Goal: Task Accomplishment & Management: Manage account settings

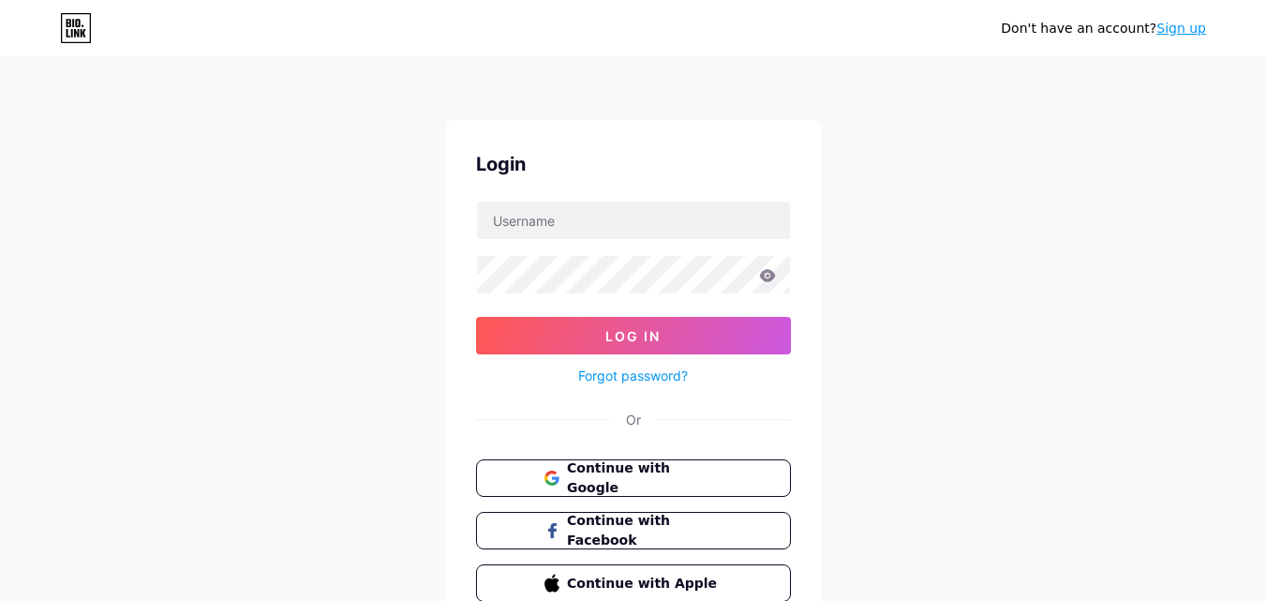
type input "[EMAIL_ADDRESS][DOMAIN_NAME]"
paste input "bodybrailledallas"
type input "bodybrailledallas"
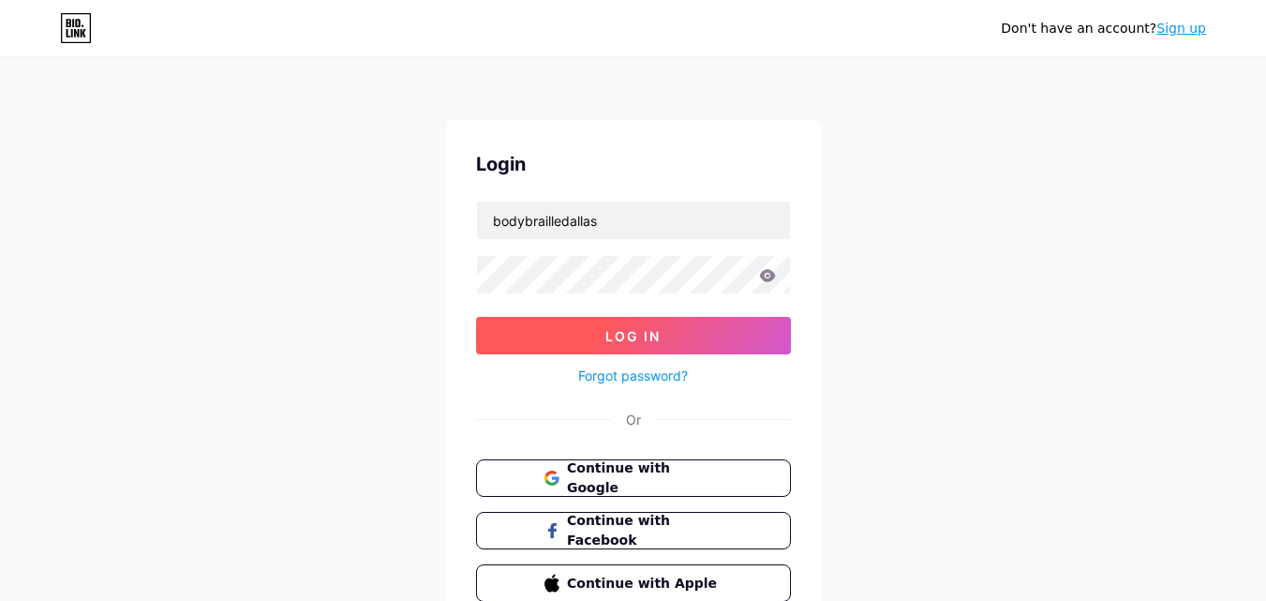
click at [574, 330] on button "Log In" at bounding box center [633, 335] width 315 height 37
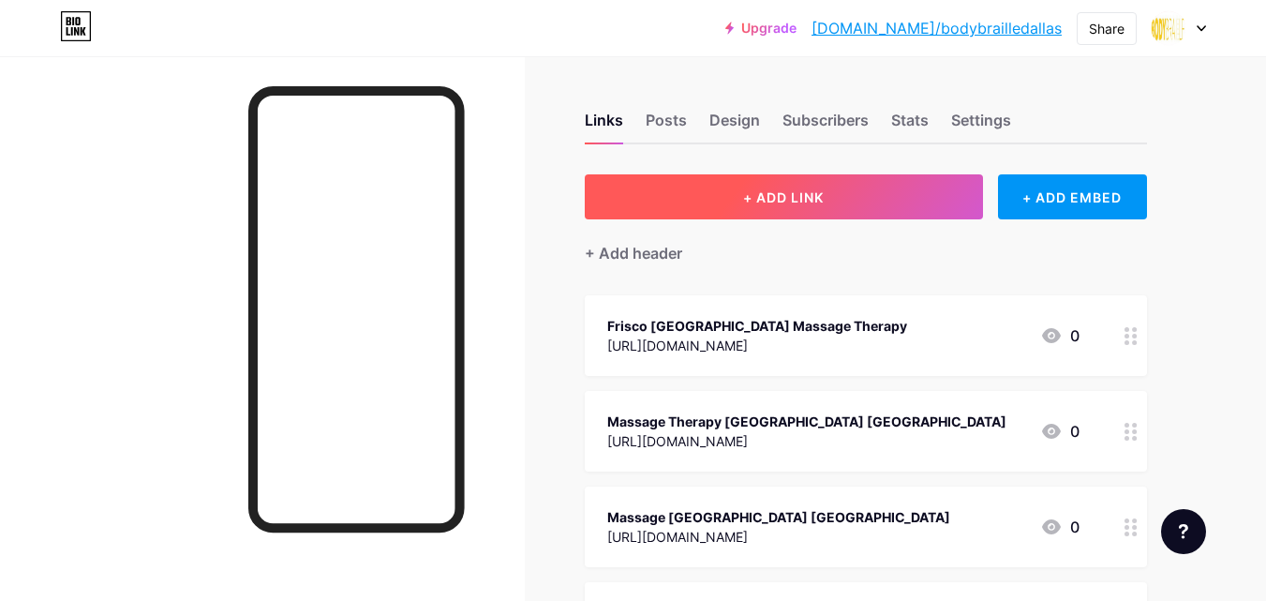
click at [774, 203] on span "+ ADD LINK" at bounding box center [783, 197] width 81 height 16
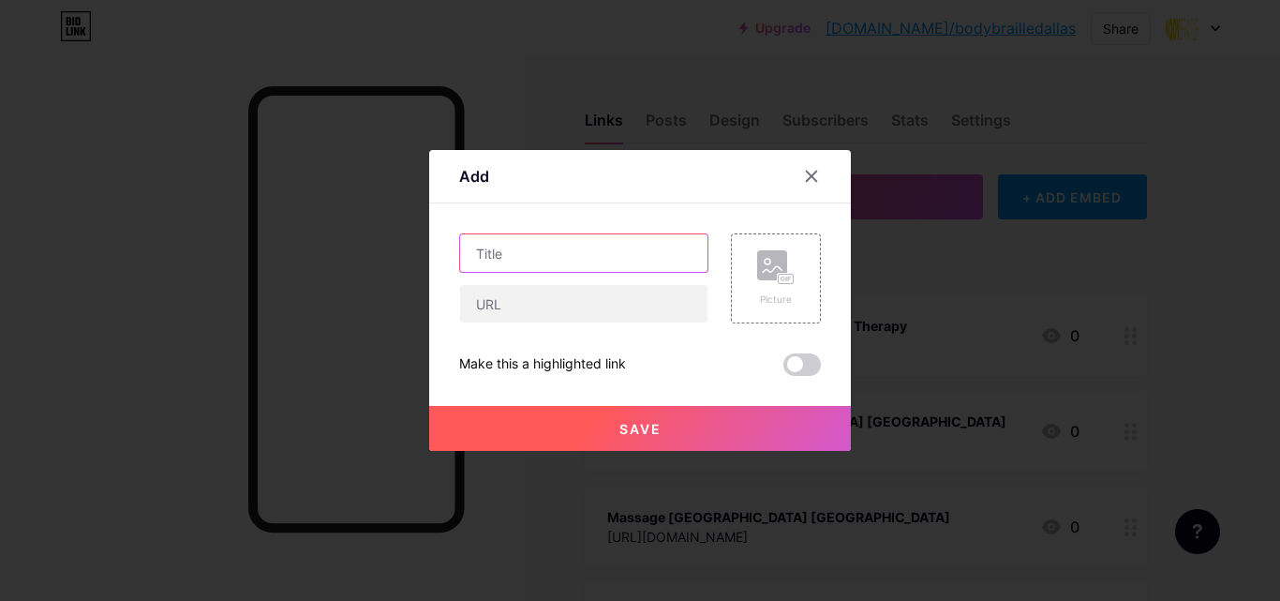
click at [519, 264] on input "text" at bounding box center [583, 252] width 247 height 37
paste input "Top 5 Benefits of Medical Massage Therapy in [GEOGRAPHIC_DATA], [GEOGRAPHIC_DAT…"
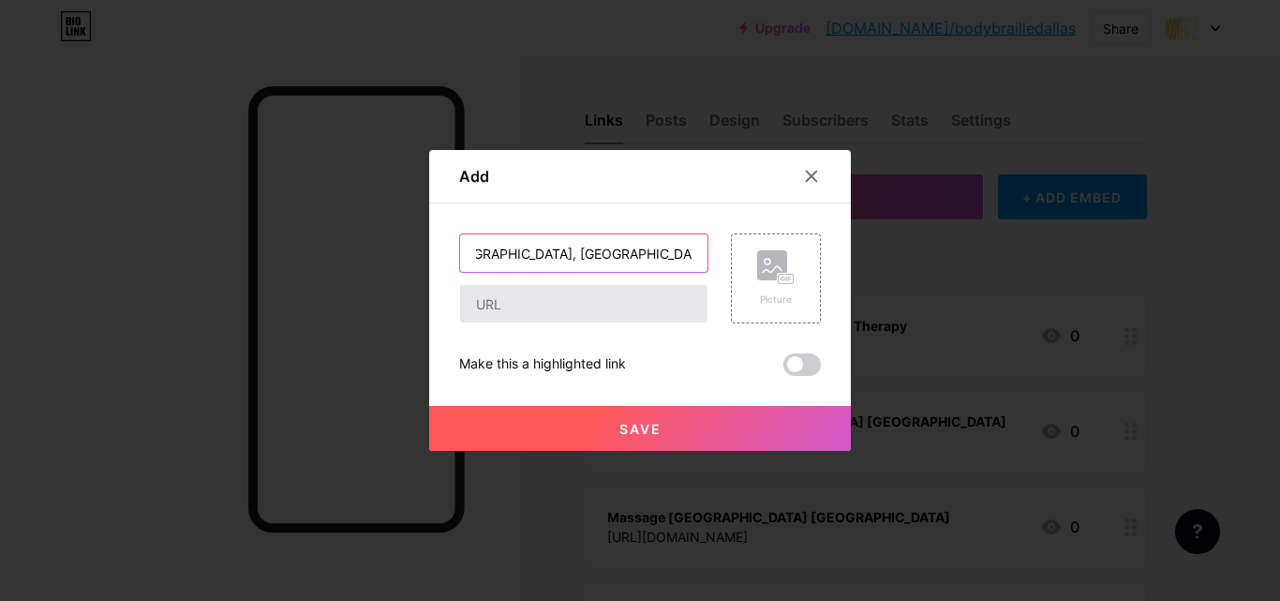
type input "Top 5 Benefits of Medical Massage Therapy in [GEOGRAPHIC_DATA], [GEOGRAPHIC_DAT…"
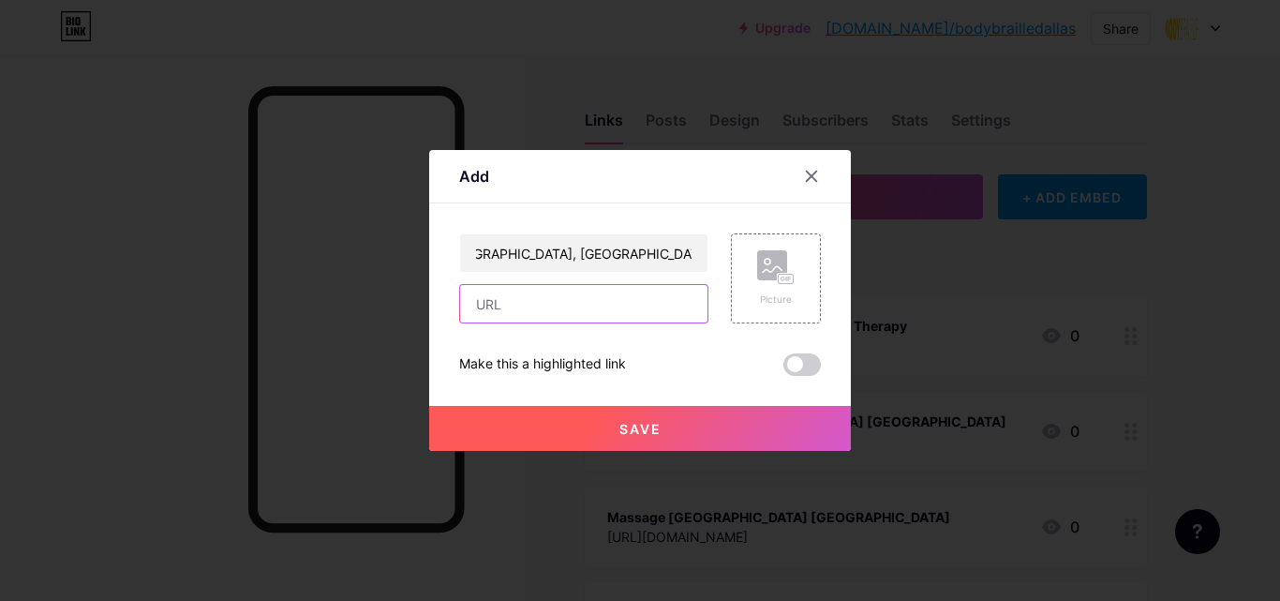
scroll to position [0, 0]
click at [469, 295] on input "text" at bounding box center [583, 303] width 247 height 37
paste input "[URL][DOMAIN_NAME]"
type input "[URL][DOMAIN_NAME]"
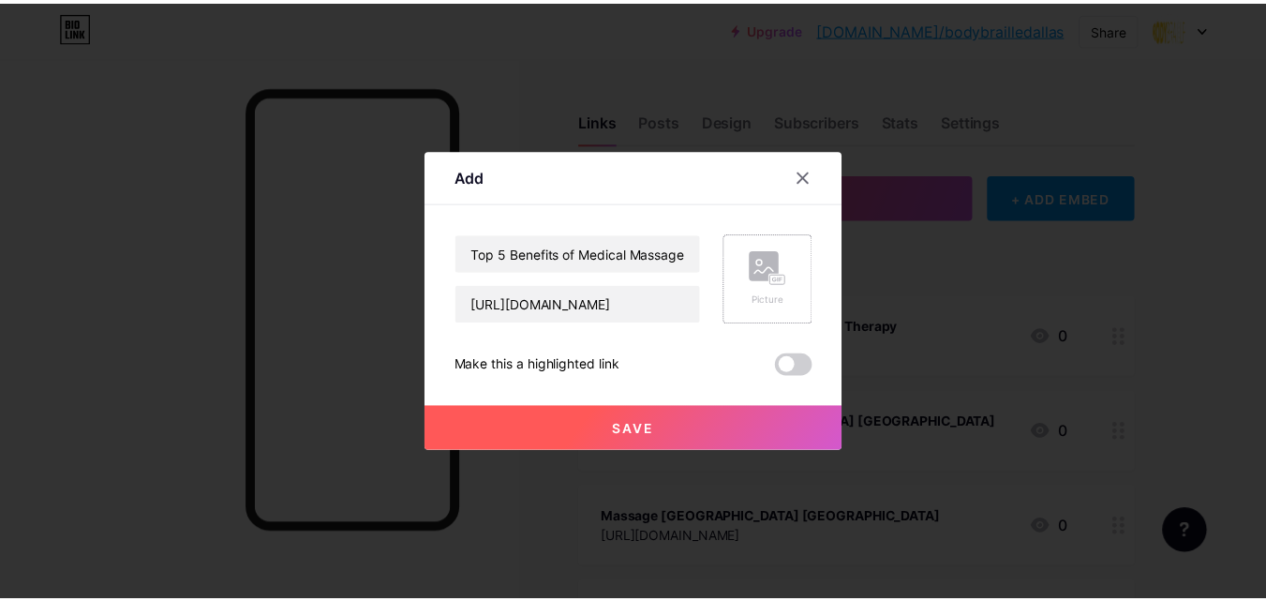
scroll to position [0, 0]
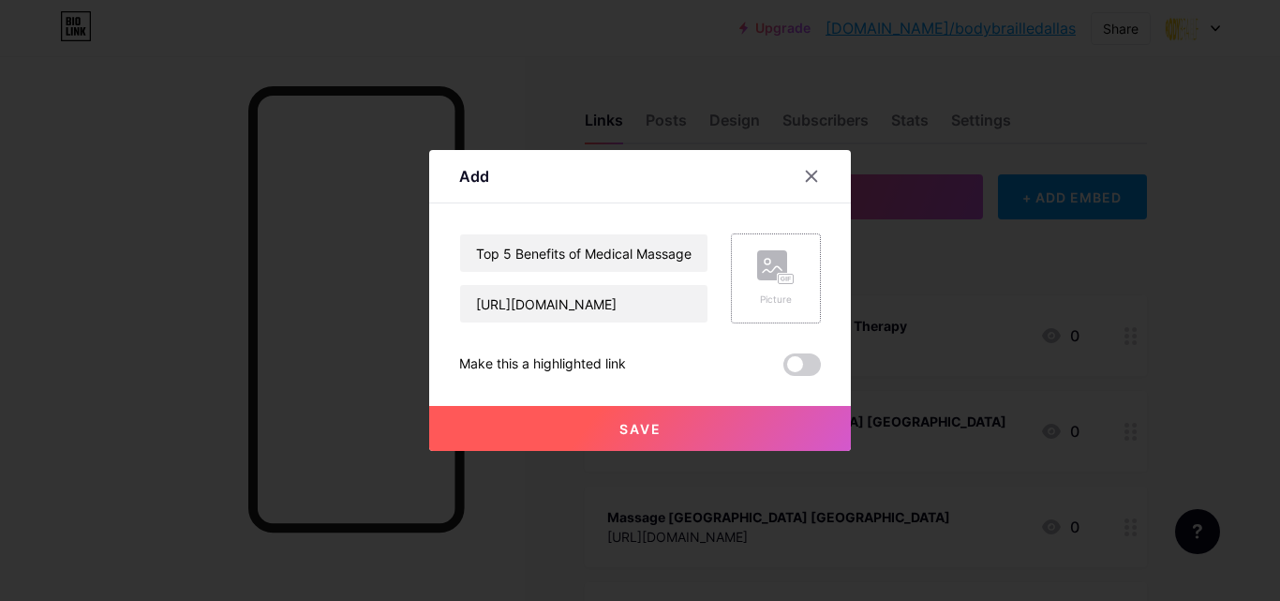
click at [772, 302] on div "Picture" at bounding box center [775, 299] width 37 height 14
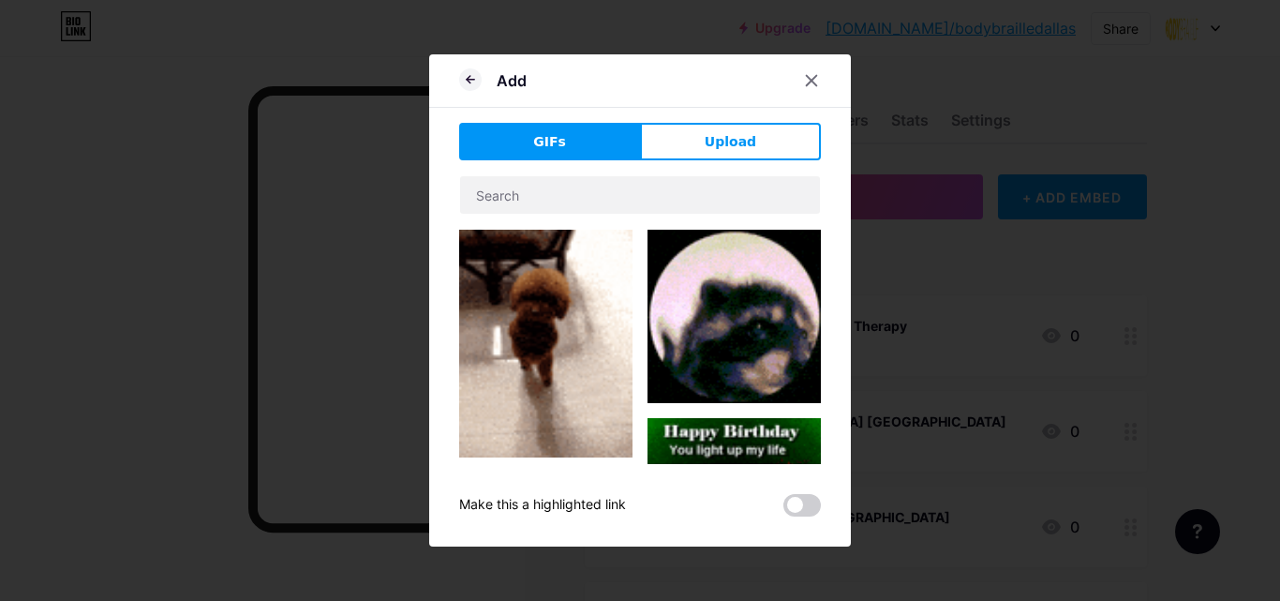
click at [703, 137] on button "Upload" at bounding box center [730, 141] width 181 height 37
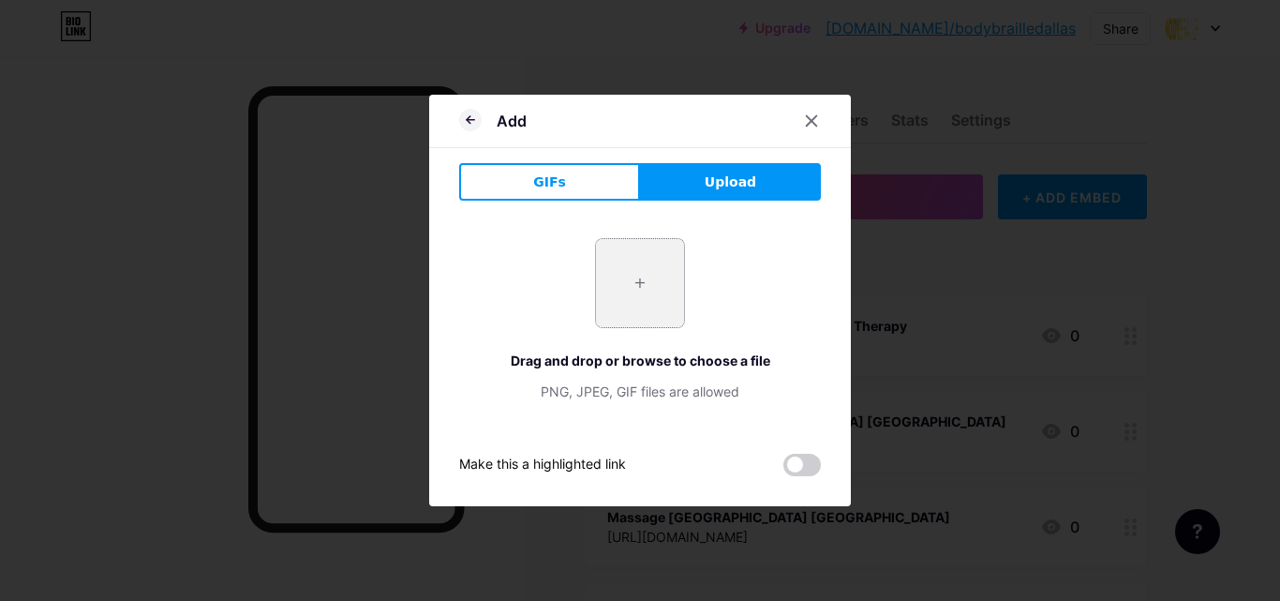
click at [636, 290] on input "file" at bounding box center [640, 283] width 88 height 88
type input "C:\fakepath\Body+Brail-148 (1).jpg"
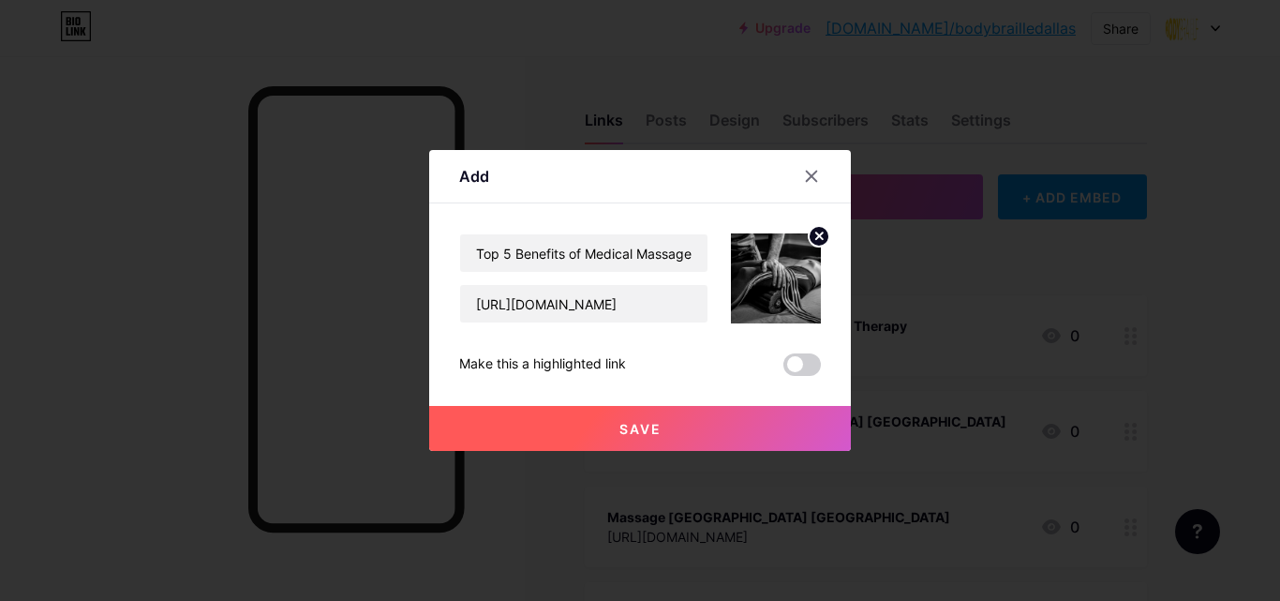
click at [652, 432] on span "Save" at bounding box center [640, 429] width 42 height 16
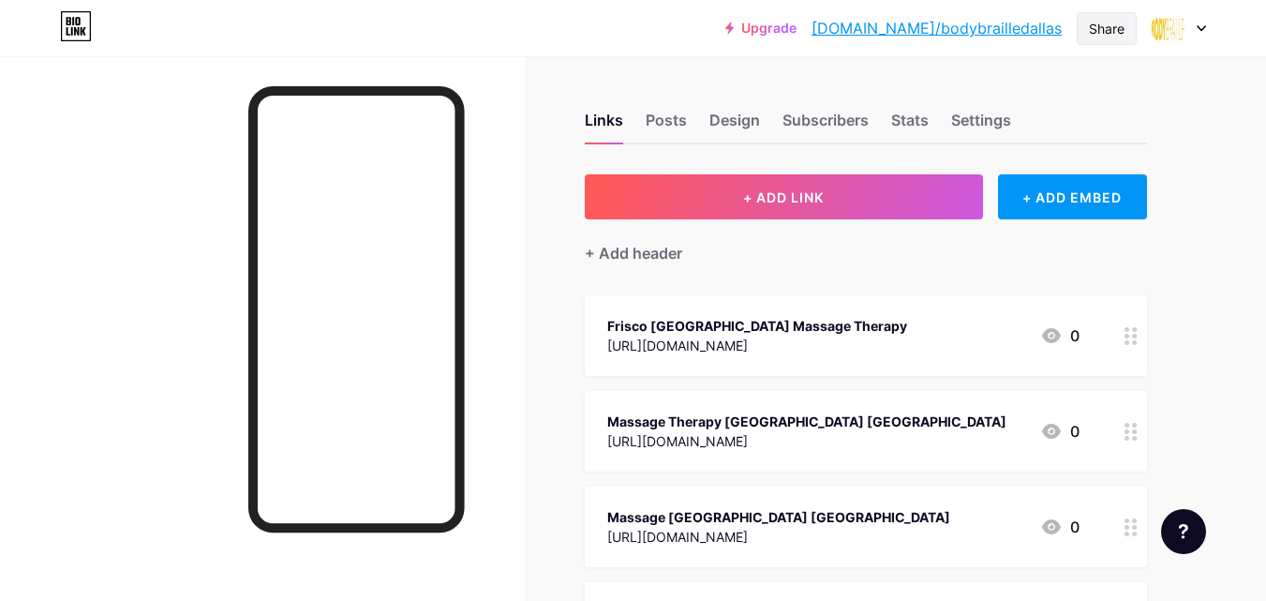
click at [1112, 36] on div "Share" at bounding box center [1107, 29] width 36 height 20
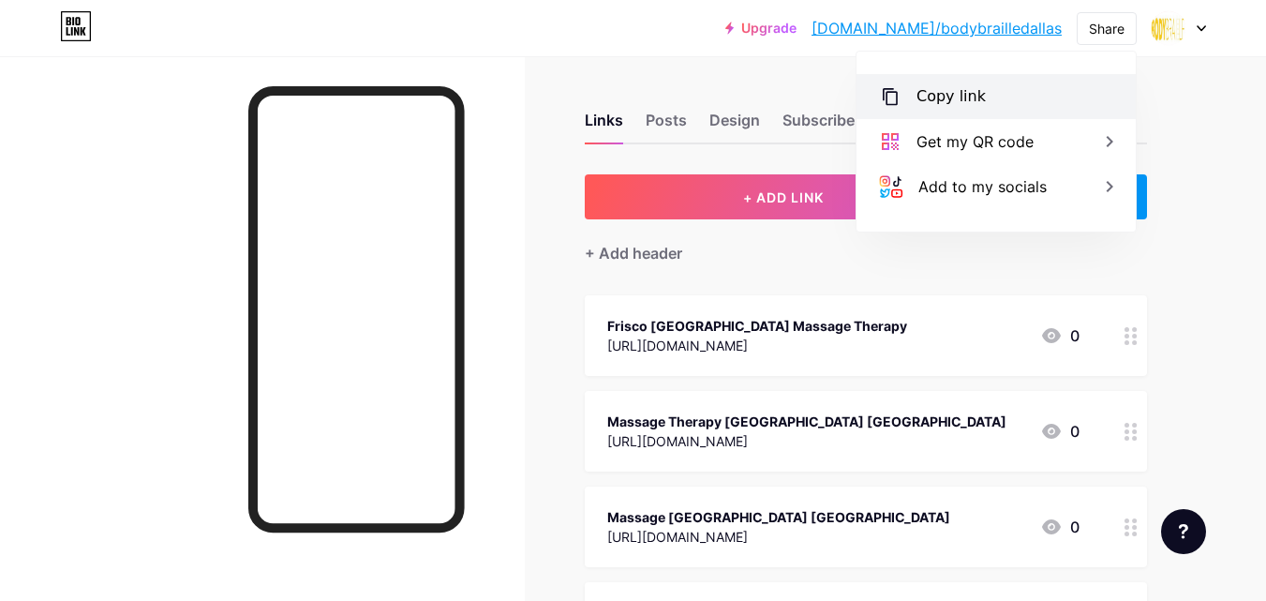
click at [945, 99] on div "Copy link" at bounding box center [950, 96] width 69 height 22
